Goal: Check status: Check status

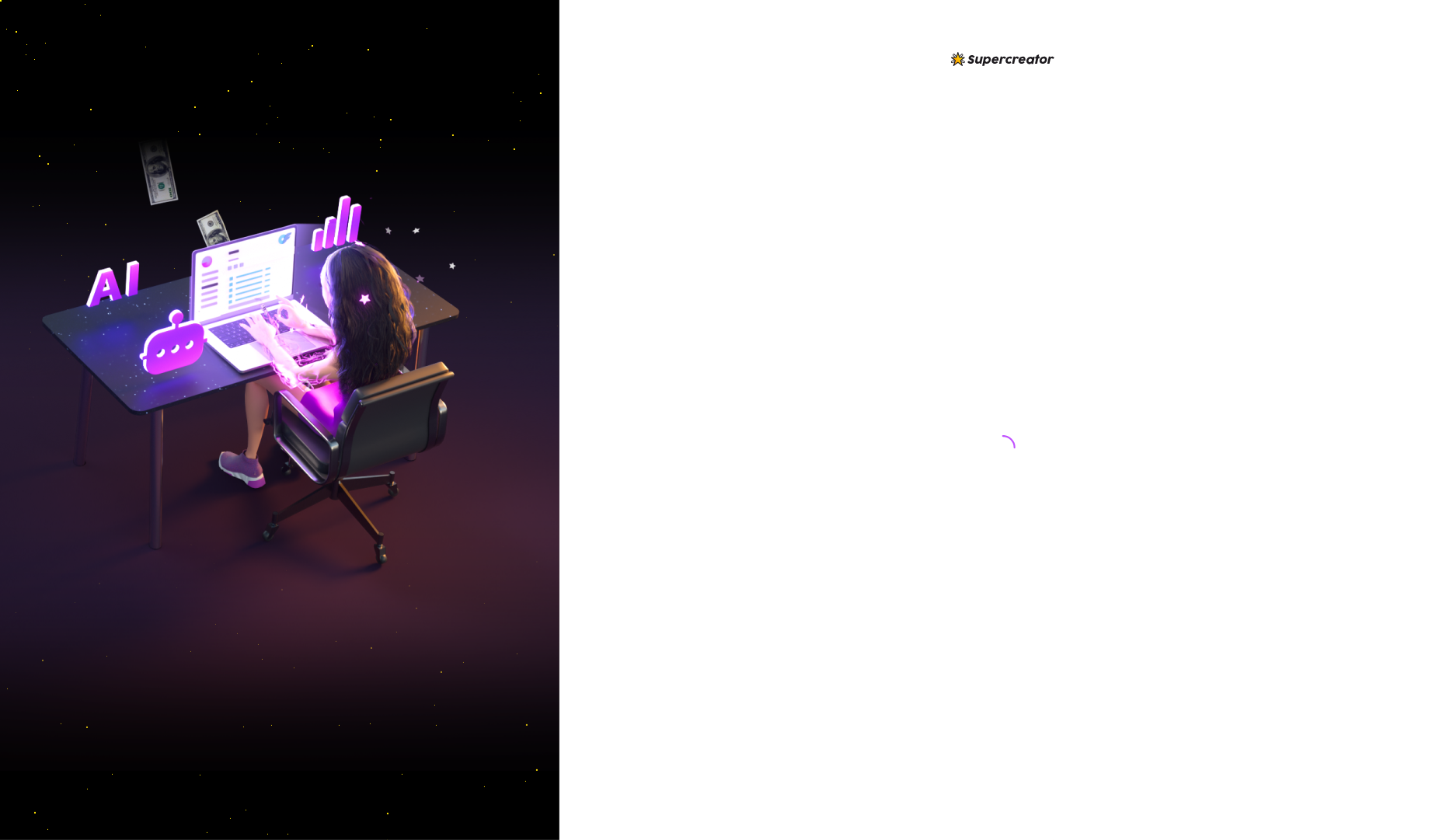
click at [948, 250] on div at bounding box center [1003, 432] width 347 height 765
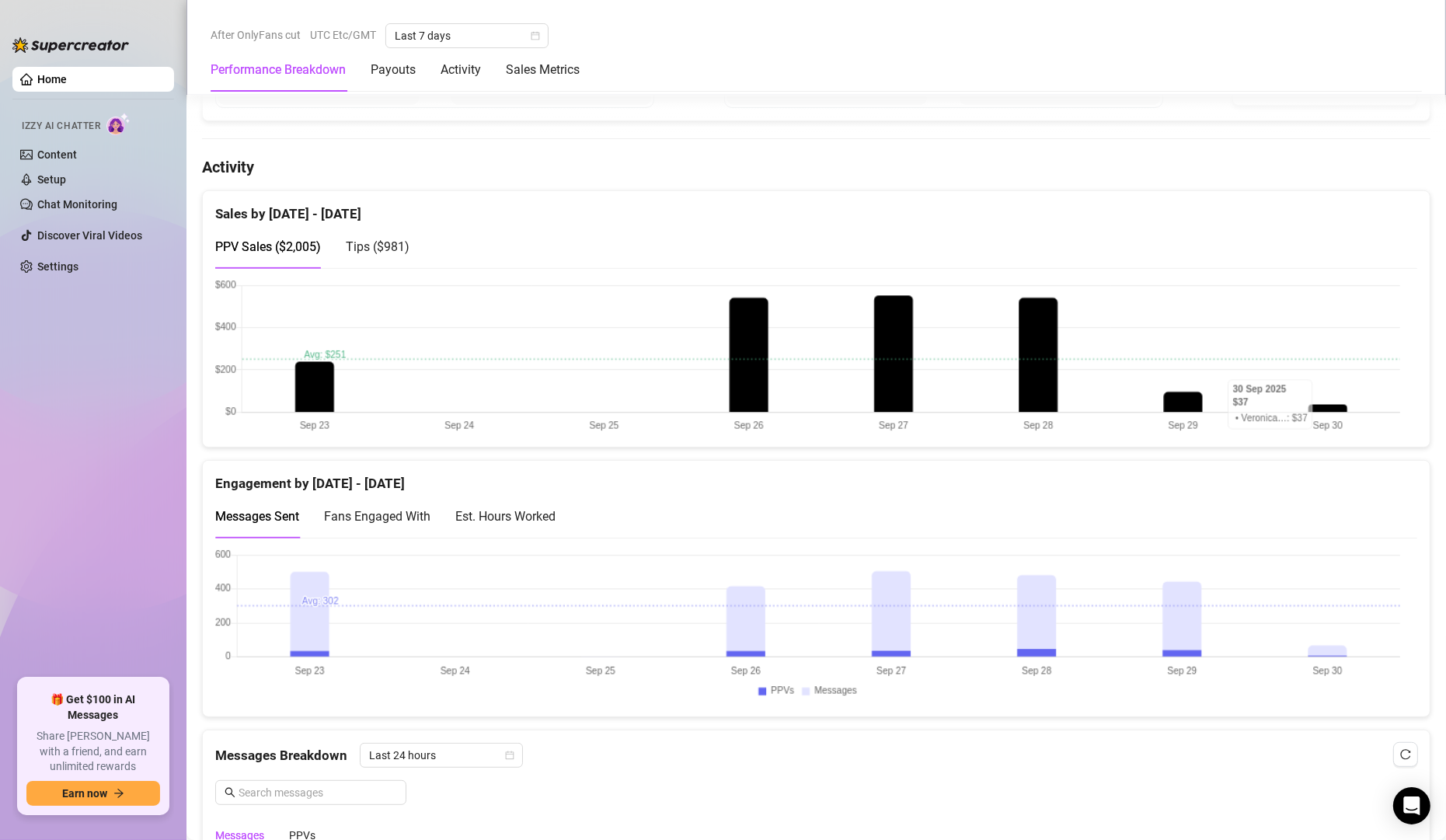
scroll to position [560, 0]
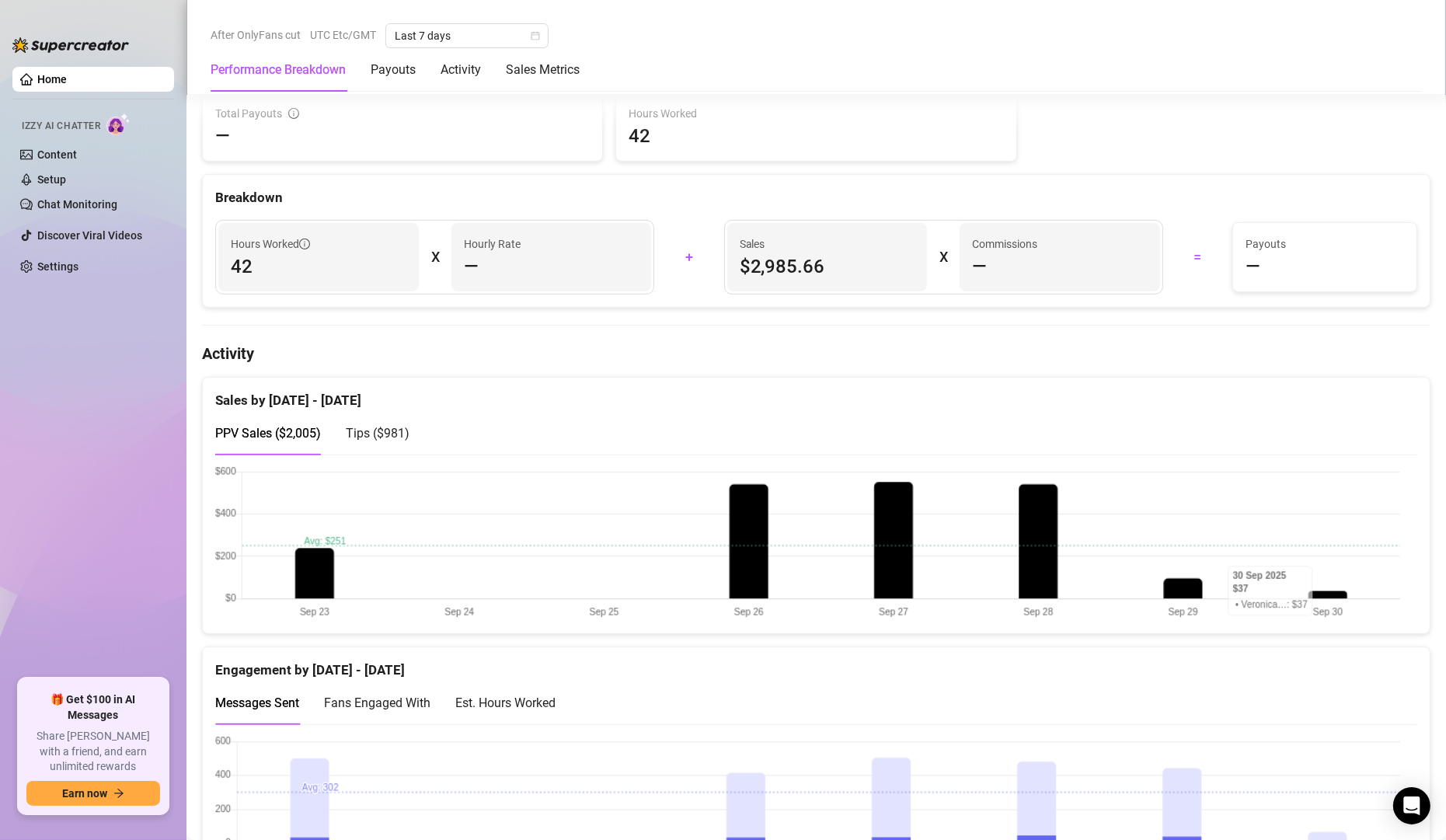
click at [375, 436] on span "Tips ( $981 )" at bounding box center [377, 433] width 63 height 15
click at [251, 428] on span "PPV Sales ( $2,005 )" at bounding box center [267, 433] width 105 height 15
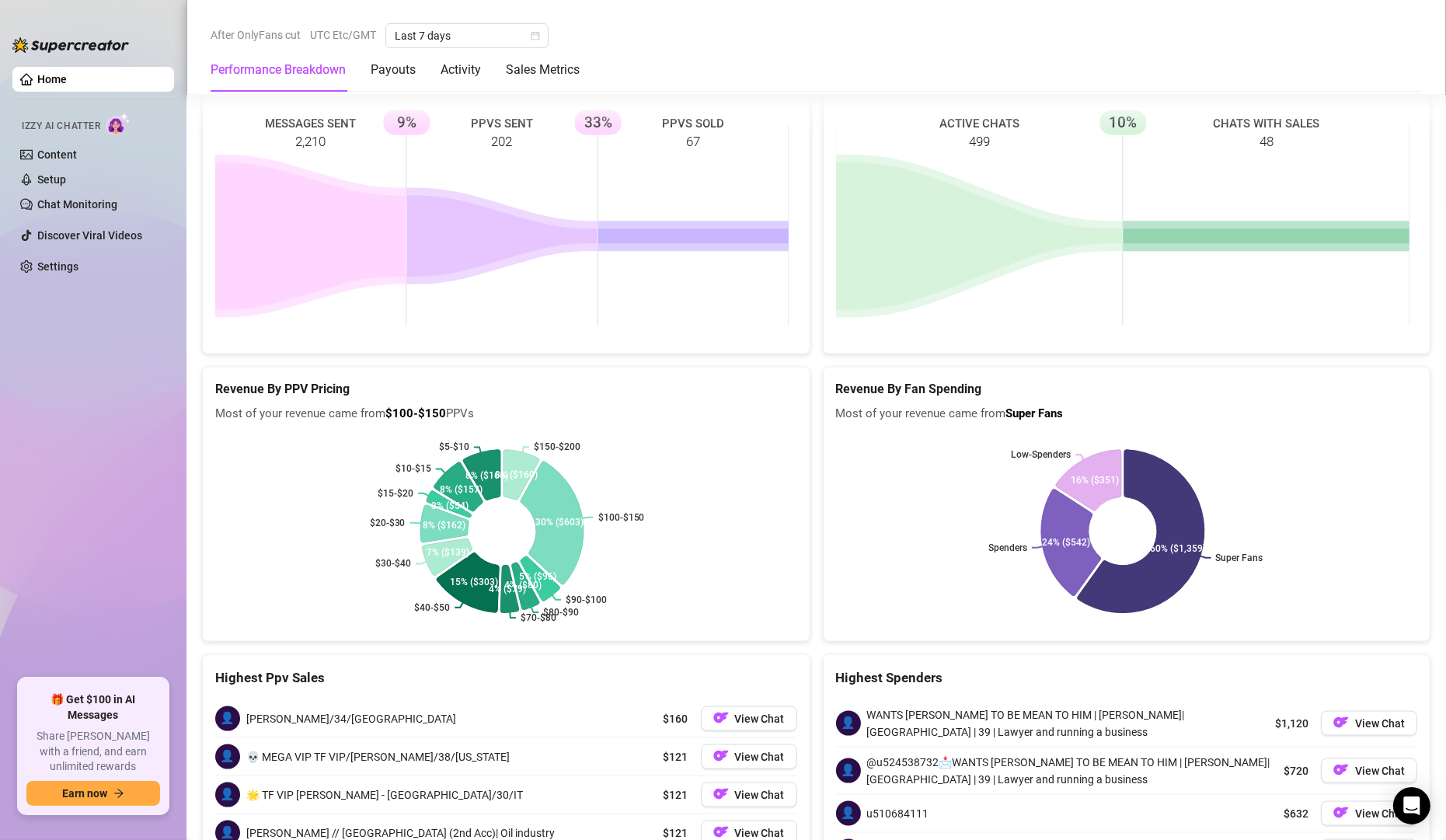
scroll to position [2364, 0]
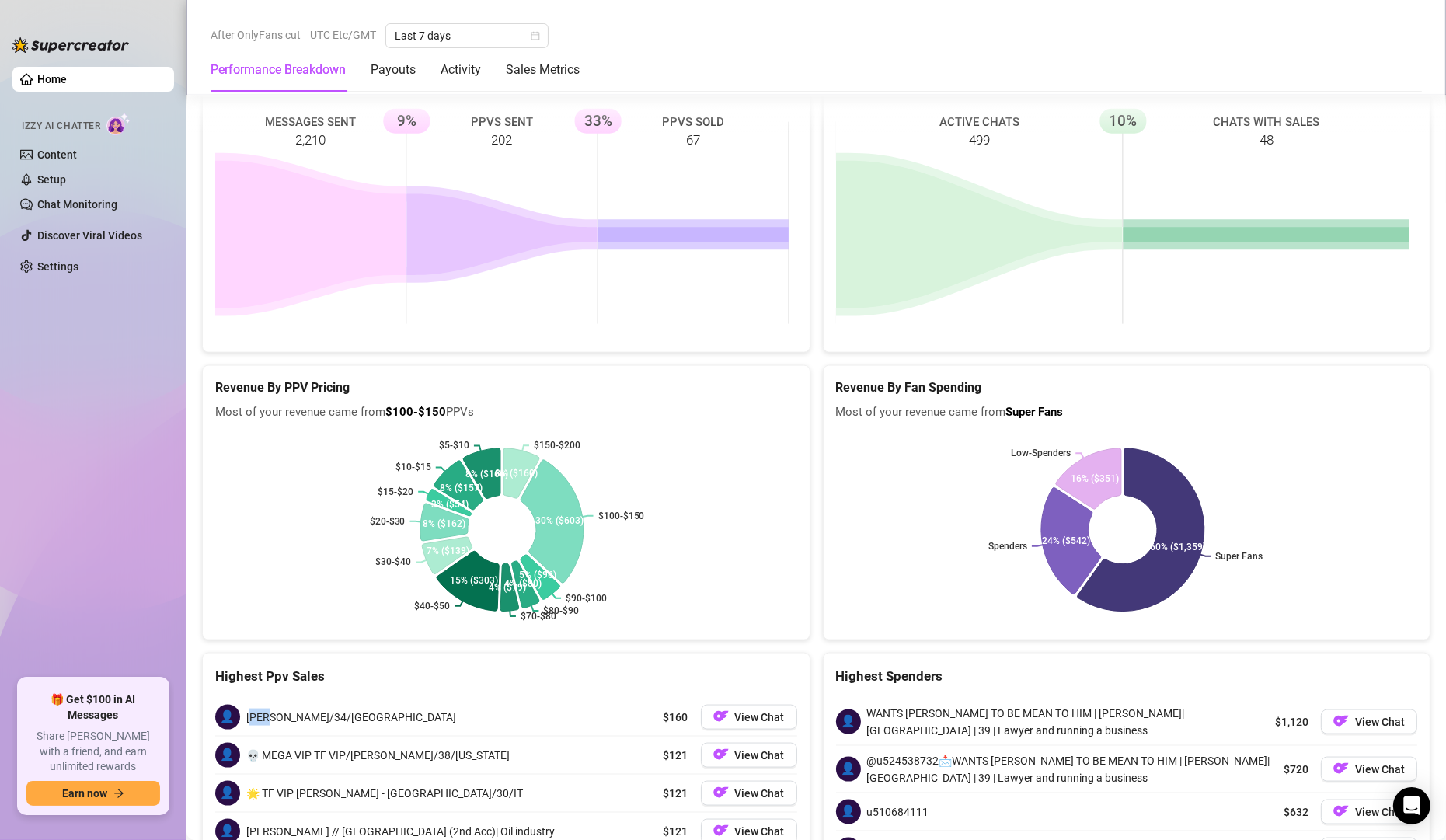
click at [260, 709] on span "[PERSON_NAME]/34/[GEOGRAPHIC_DATA]" at bounding box center [350, 717] width 210 height 17
drag, startPoint x: 244, startPoint y: 548, endPoint x: 378, endPoint y: 557, distance: 134.3
click at [378, 698] on div "👤 [PERSON_NAME]/34/[GEOGRAPHIC_DATA] $160 View Chat" at bounding box center [506, 717] width 582 height 37
copy span "[PERSON_NAME]/34/[GEOGRAPHIC_DATA]"
